Goal: Transaction & Acquisition: Obtain resource

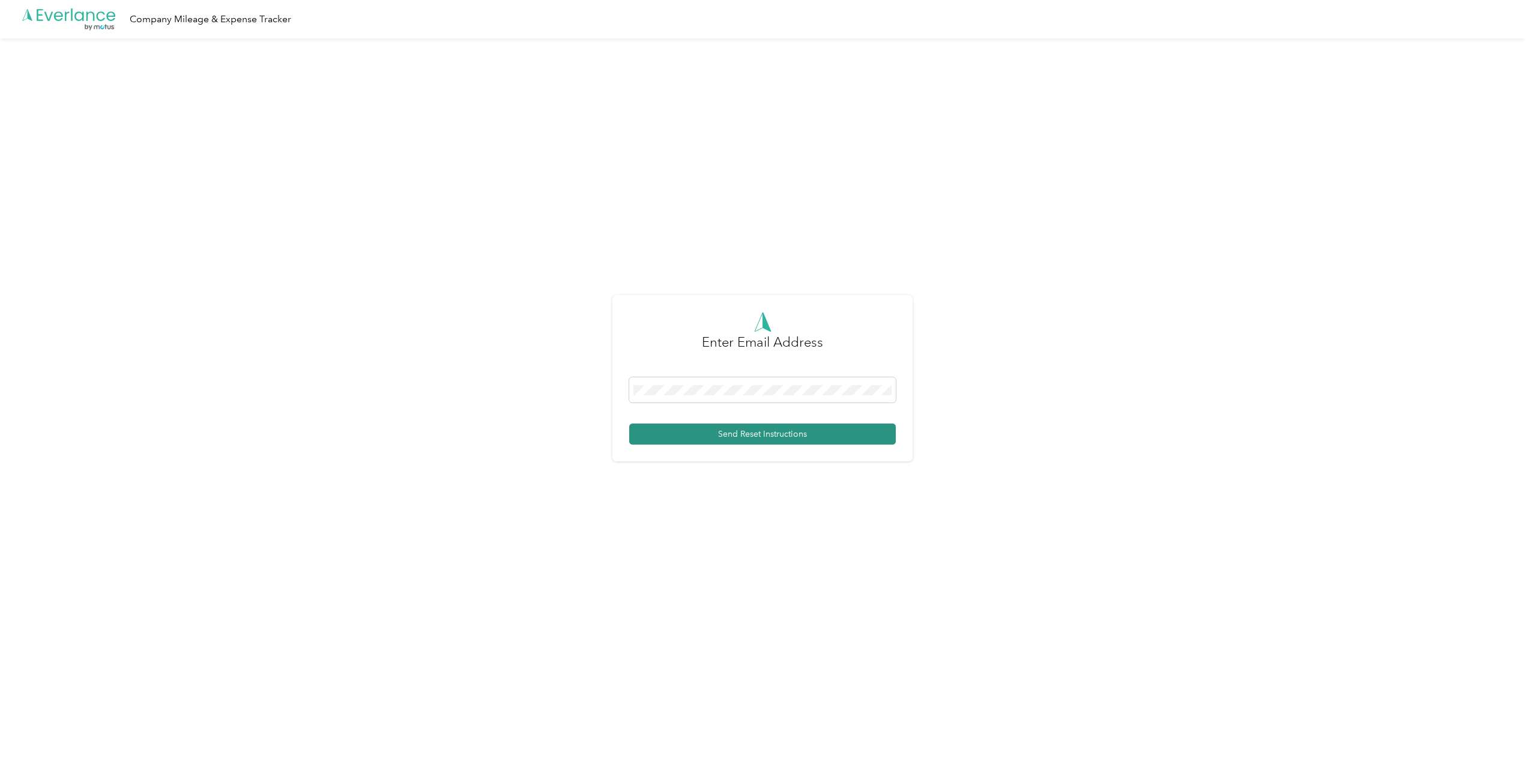
click at [722, 438] on button "Send Reset Instructions" at bounding box center [762, 434] width 267 height 21
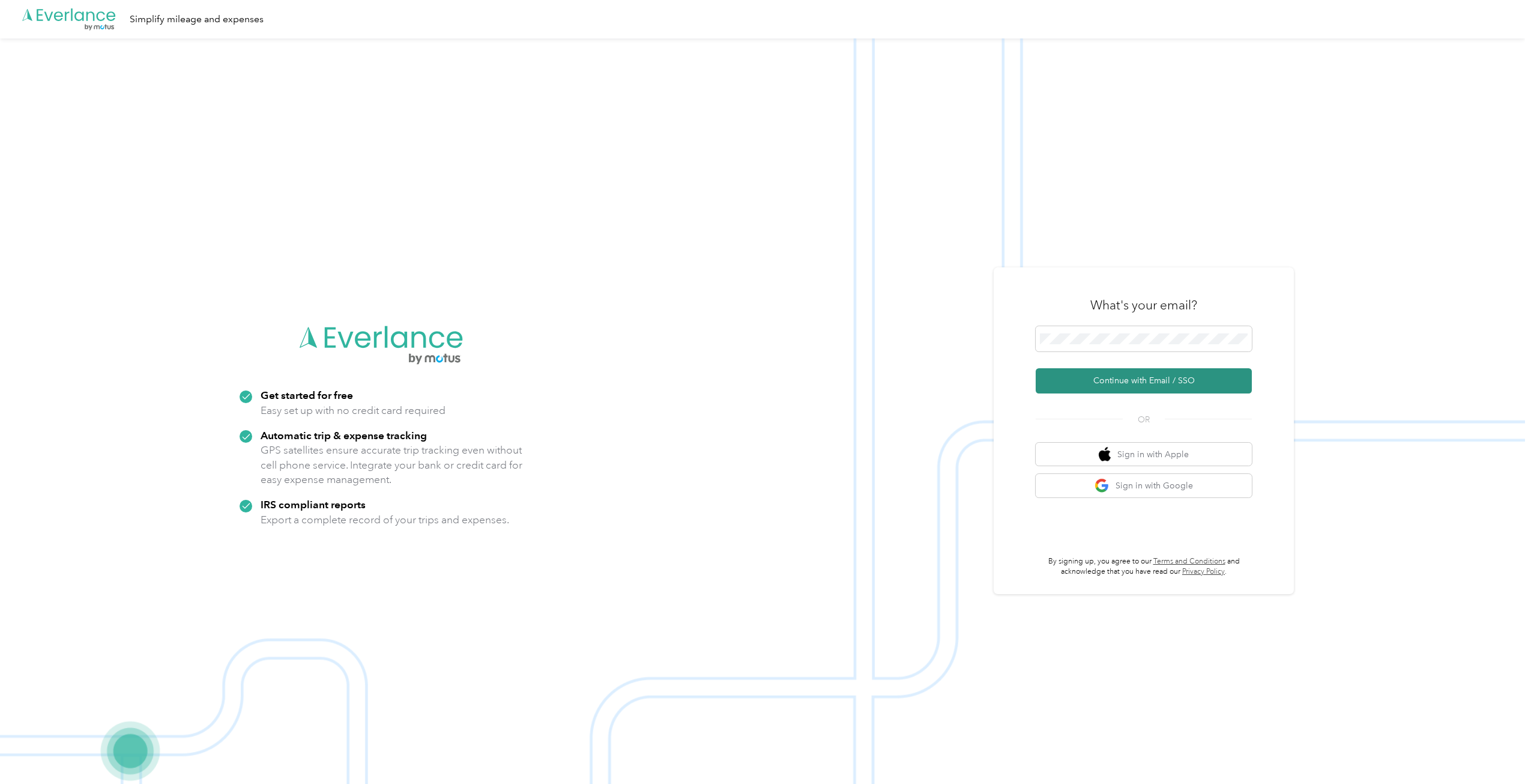
click at [1127, 383] on button "Continue with Email / SSO" at bounding box center [1144, 381] width 216 height 25
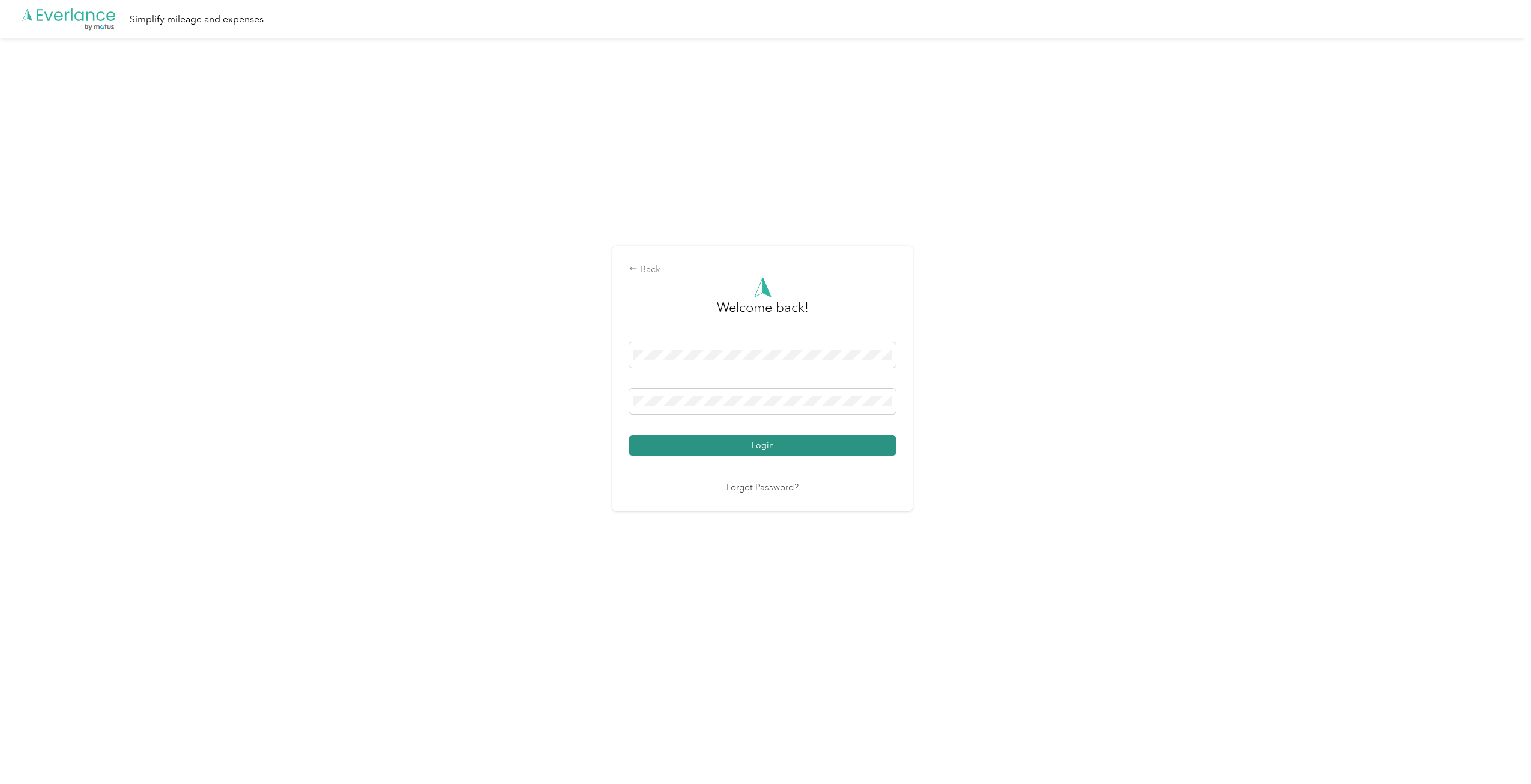
click at [739, 442] on button "Login" at bounding box center [762, 446] width 267 height 21
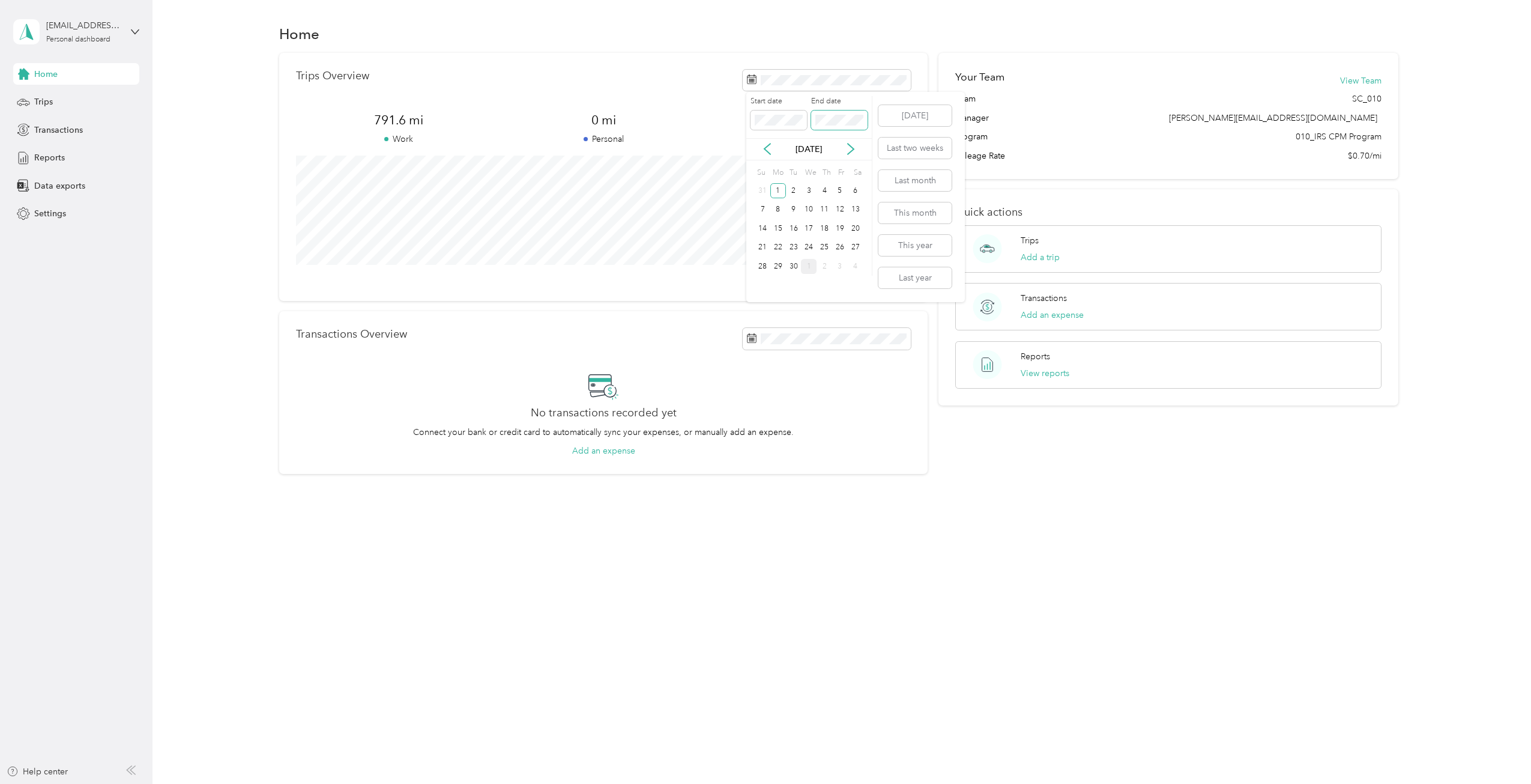
click at [837, 114] on span at bounding box center [839, 120] width 56 height 19
click at [898, 106] on button "[DATE]" at bounding box center [915, 116] width 74 height 21
click at [717, 66] on div "Trips Overview 134.2 mi Work 0 mi Personal 0 mi Unclassified View all trips" at bounding box center [603, 176] width 648 height 248
click at [904, 176] on button "Last month" at bounding box center [915, 181] width 74 height 21
click at [64, 163] on div "Reports" at bounding box center [77, 158] width 126 height 22
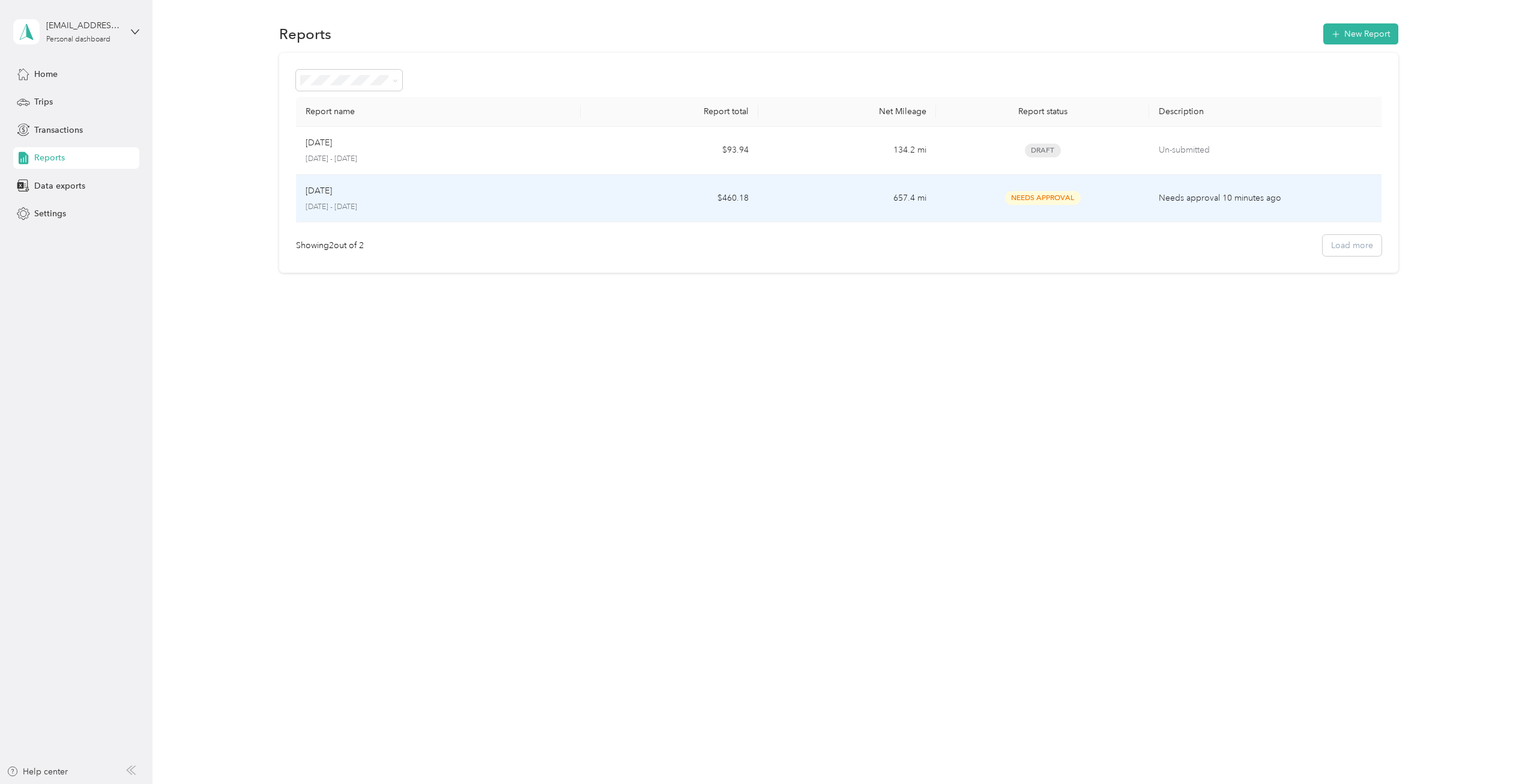
click at [335, 200] on div "Sep [DATE] - [DATE]" at bounding box center [439, 199] width 266 height 29
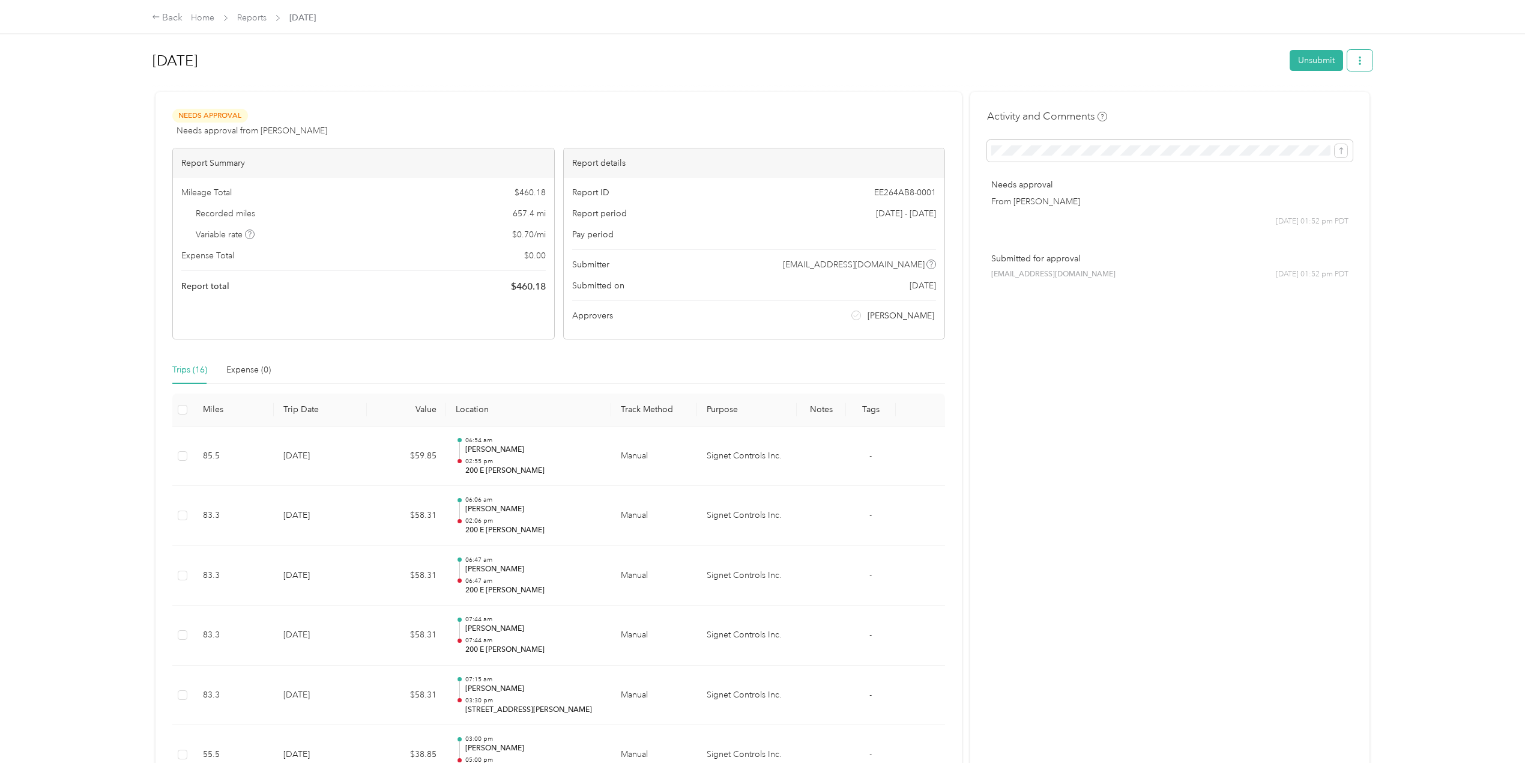
click at [1368, 62] on button "button" at bounding box center [1360, 60] width 25 height 21
click at [1340, 106] on span "Download" at bounding box center [1323, 104] width 39 height 12
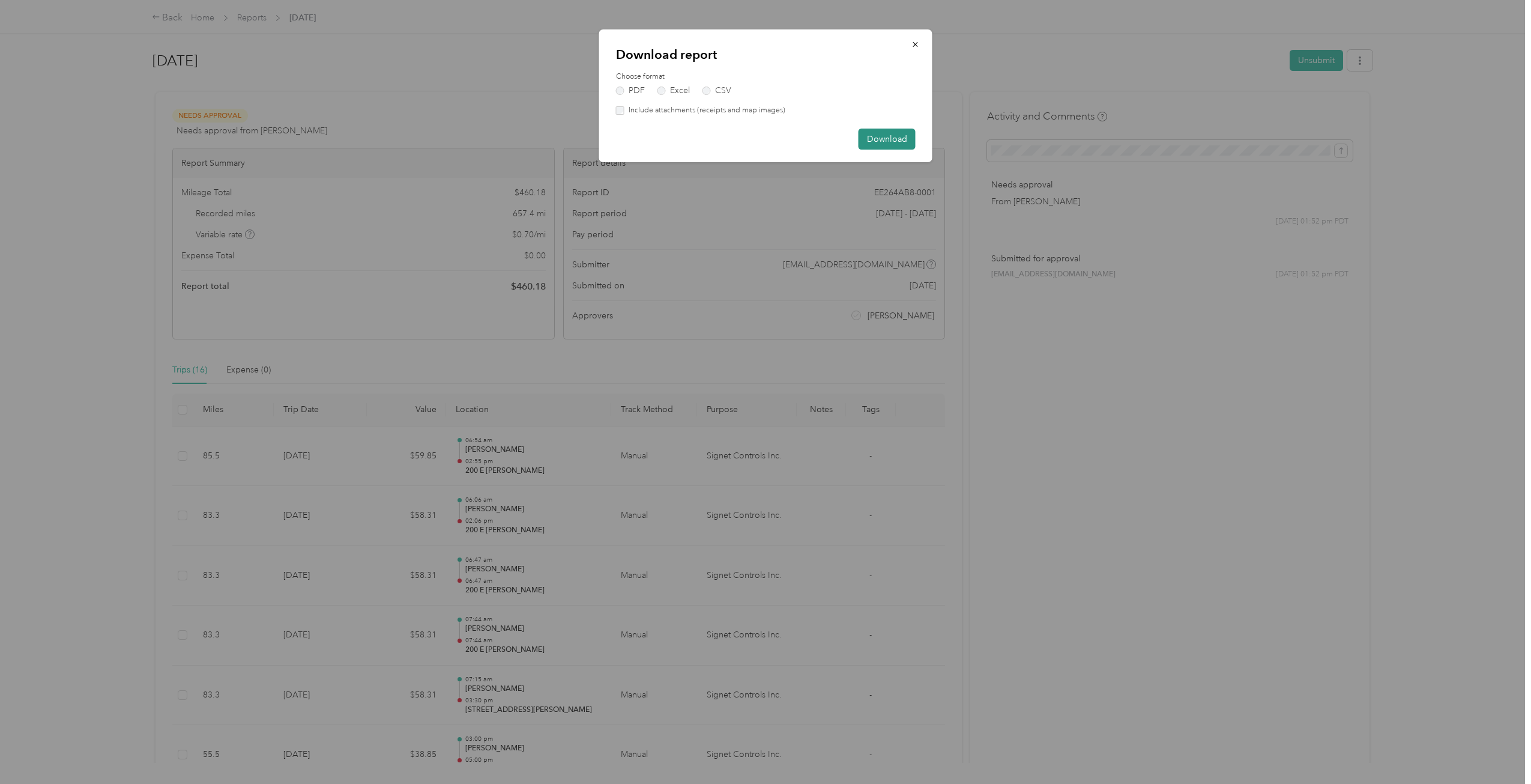
click at [881, 140] on button "Download" at bounding box center [887, 139] width 57 height 21
